Goal: Communication & Community: Answer question/provide support

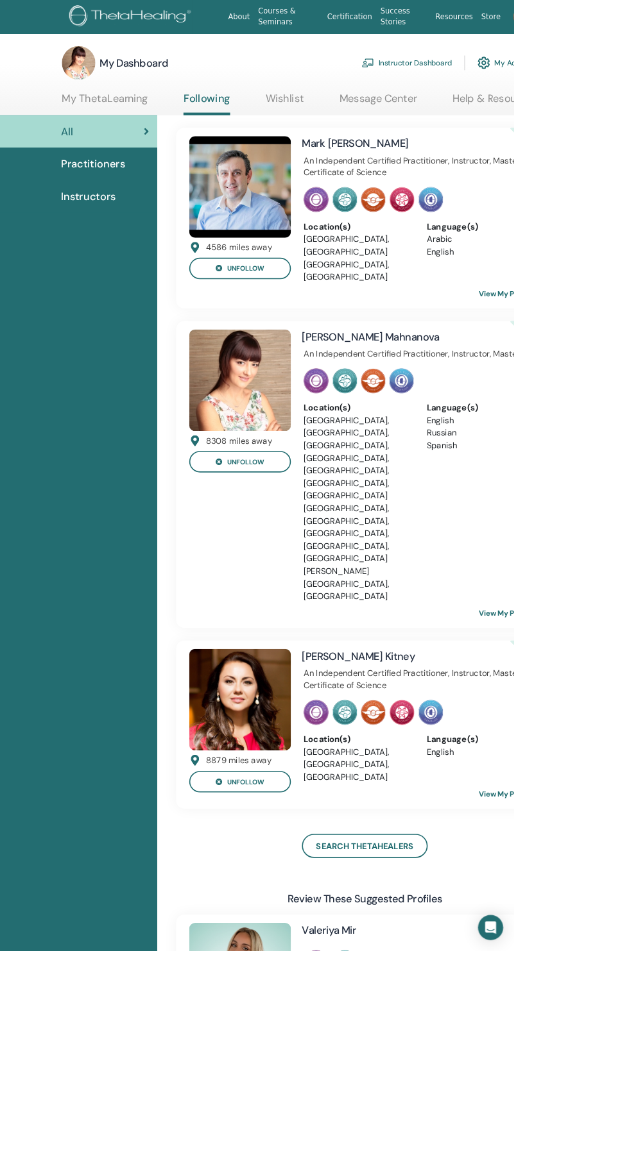
click at [348, 13] on link "Courses & Seminars" at bounding box center [353, 20] width 85 height 37
click at [528, 76] on link "Instructor Dashboard" at bounding box center [498, 77] width 110 height 28
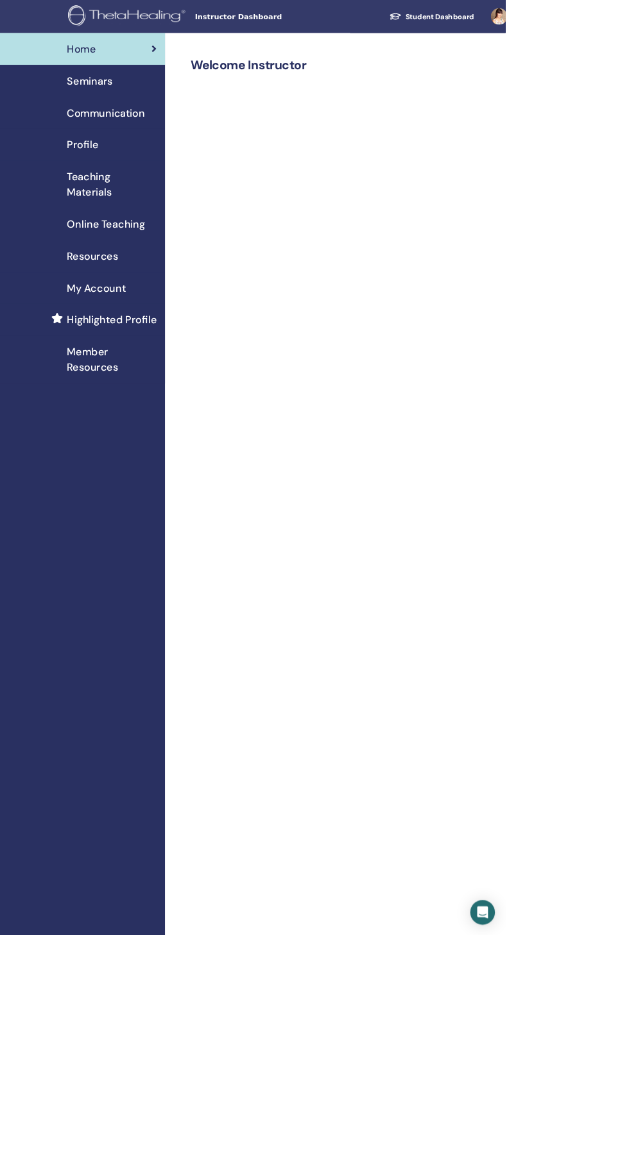
click at [161, 140] on span "Communication" at bounding box center [131, 140] width 97 height 19
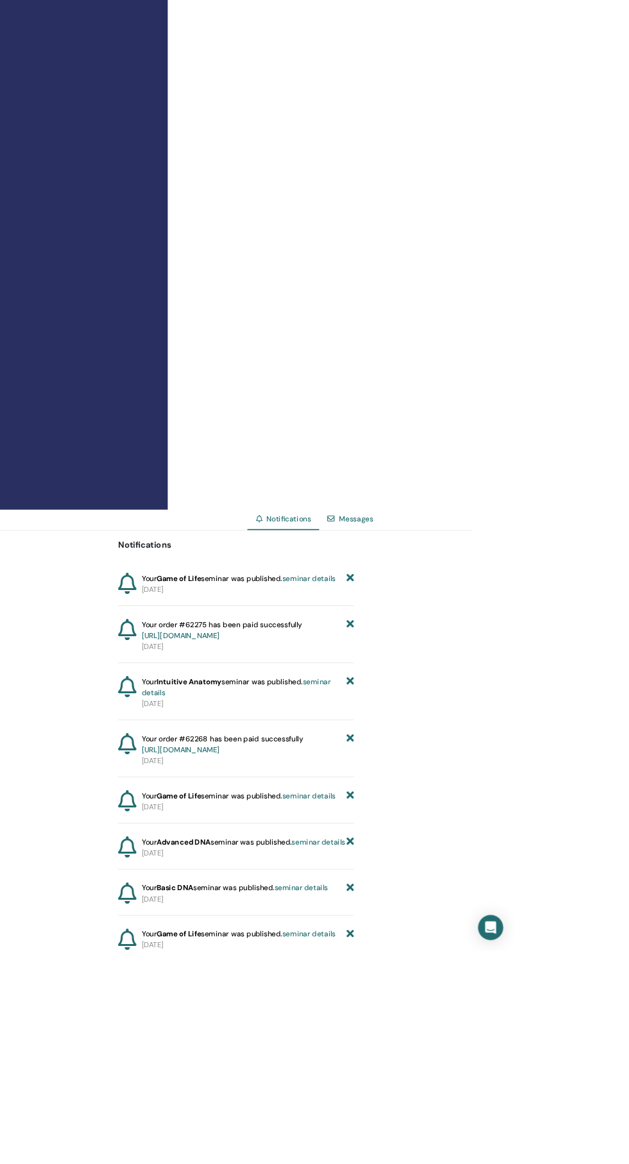
scroll to position [552, 0]
click at [450, 640] on link "Messages" at bounding box center [436, 635] width 42 height 12
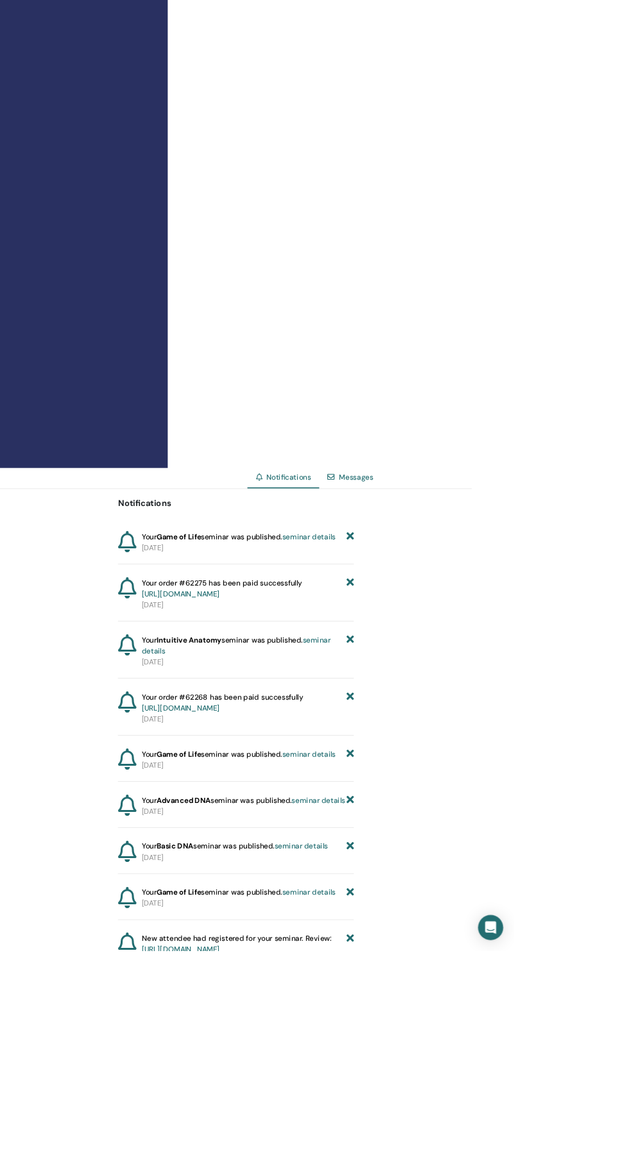
scroll to position [631, 0]
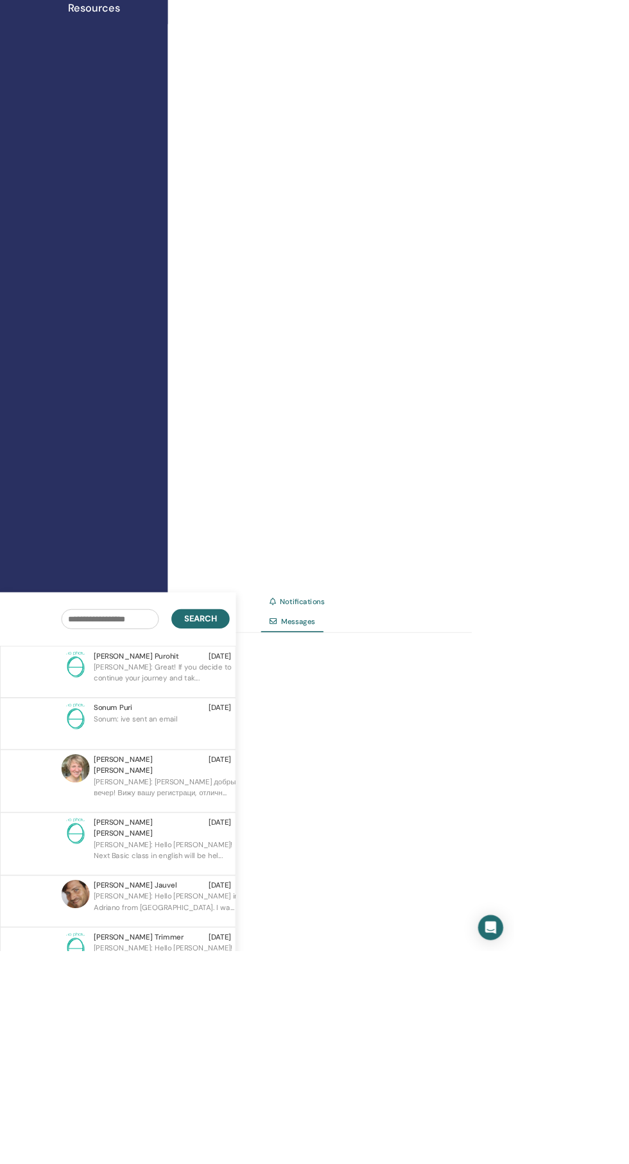
scroll to position [453, 0]
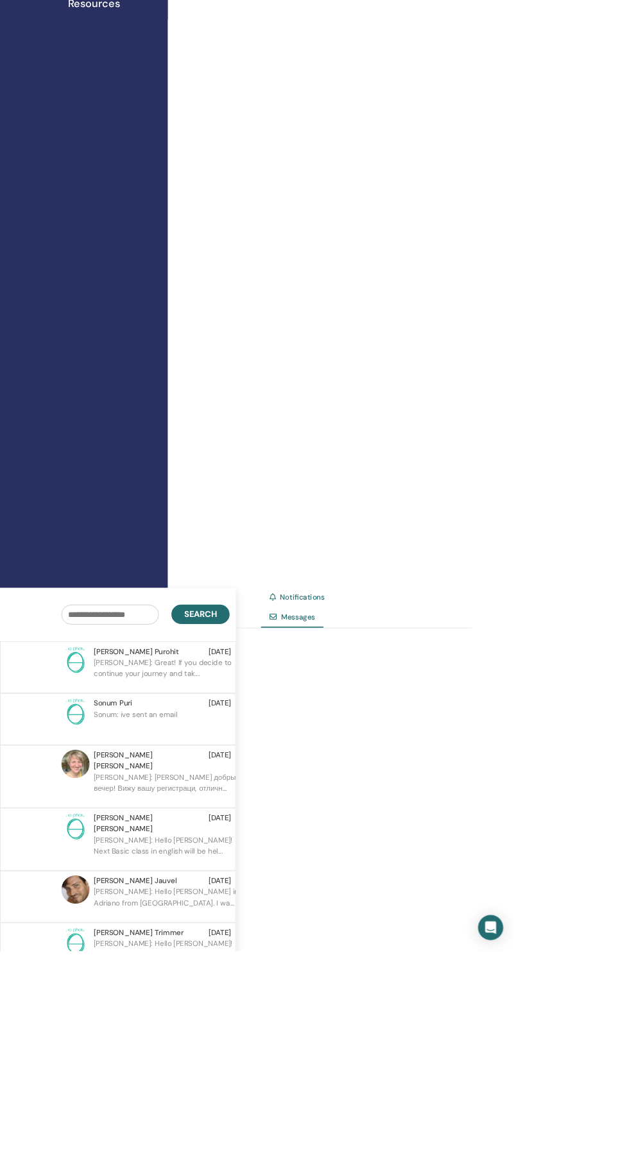
click at [191, 1124] on p "Adriano Gillermo: Hello Elena im Adriano from Tel Aviv. I wa..." at bounding box center [208, 1105] width 186 height 38
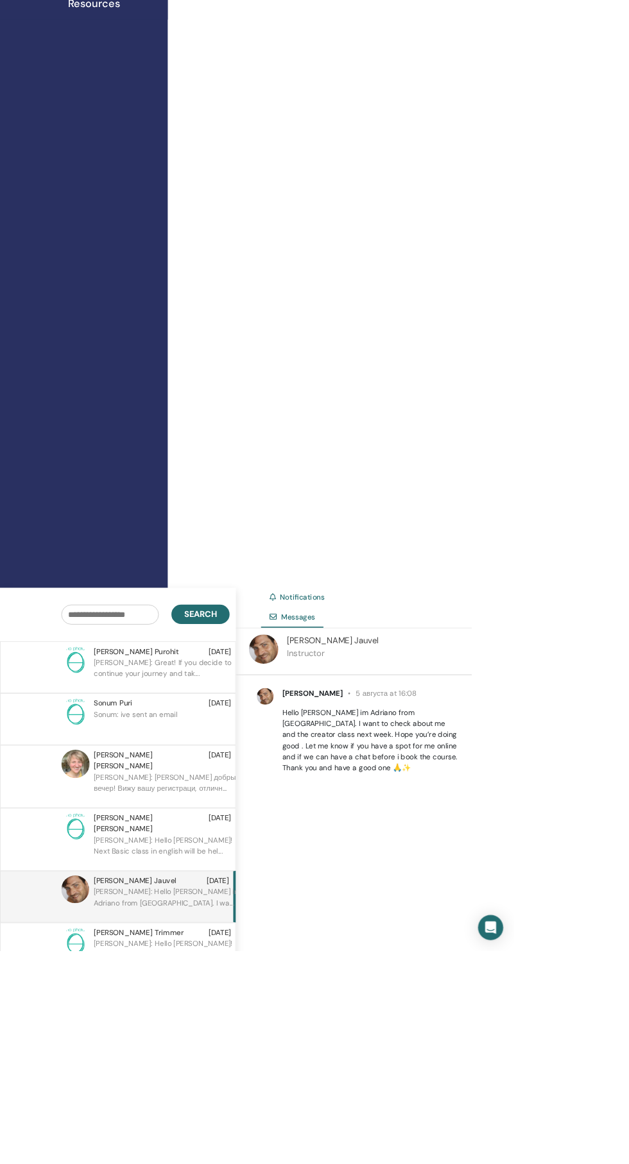
click at [429, 856] on p "Adriano Gillermo Jauvel 5 августа at 16:08" at bounding box center [453, 849] width 217 height 13
click at [455, 818] on div "Adriano Gillermo Jauvel Instructor" at bounding box center [407, 797] width 113 height 41
copy p "Adriano Gillermo Jauvel 5"
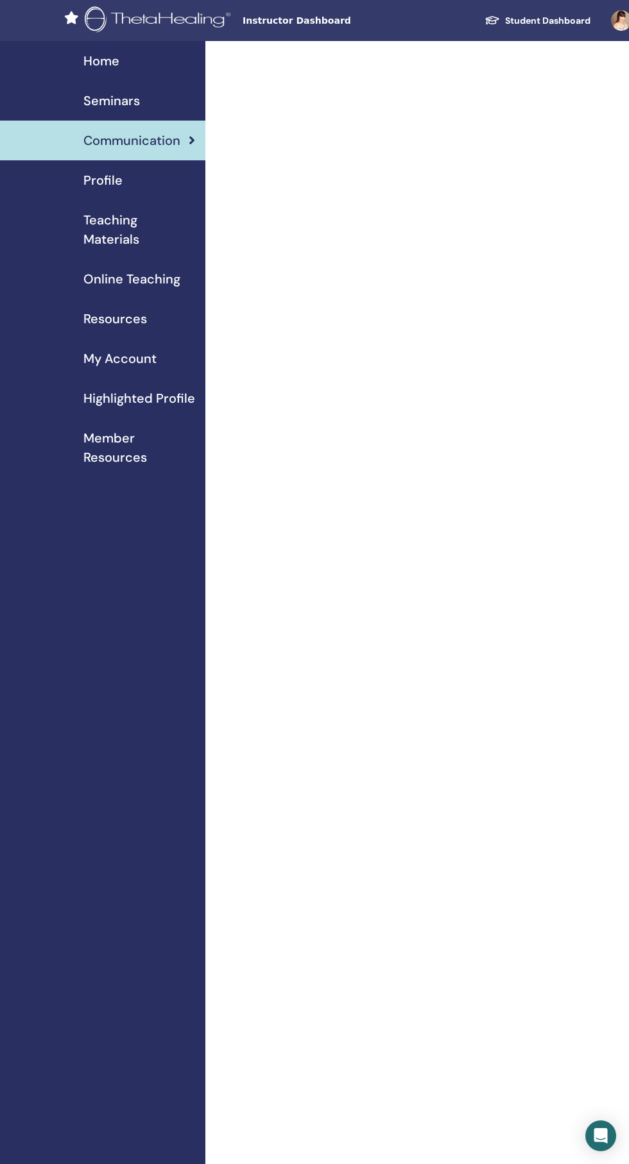
scroll to position [289, 0]
